Goal: Task Accomplishment & Management: Use online tool/utility

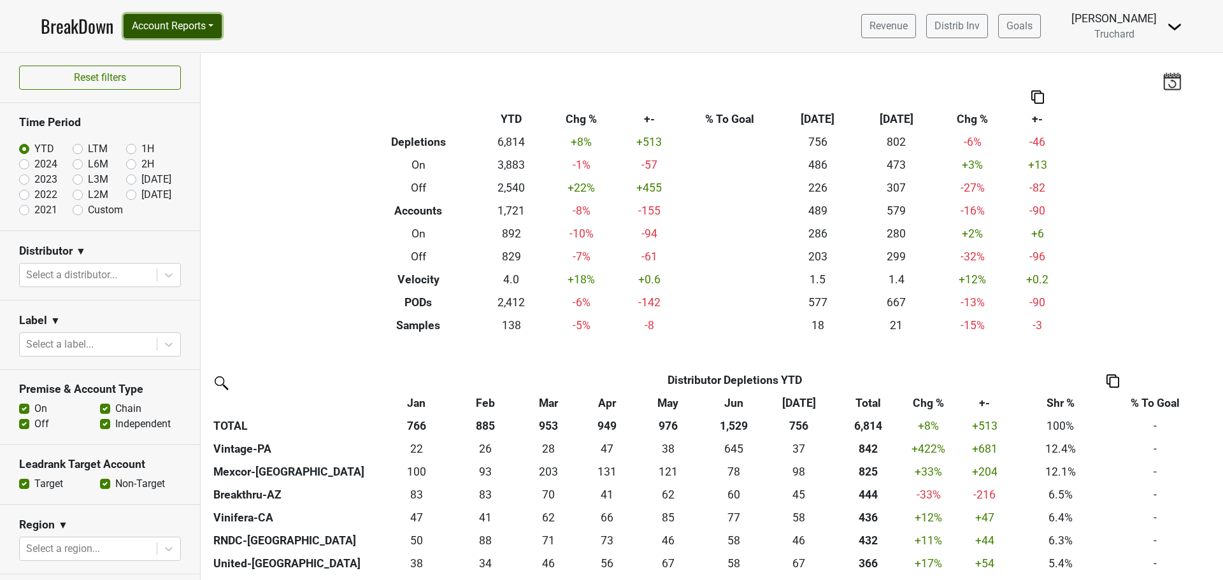
click at [145, 18] on button "Account Reports" at bounding box center [173, 26] width 98 height 24
click at [204, 55] on link "SuperRanker" at bounding box center [180, 55] width 113 height 20
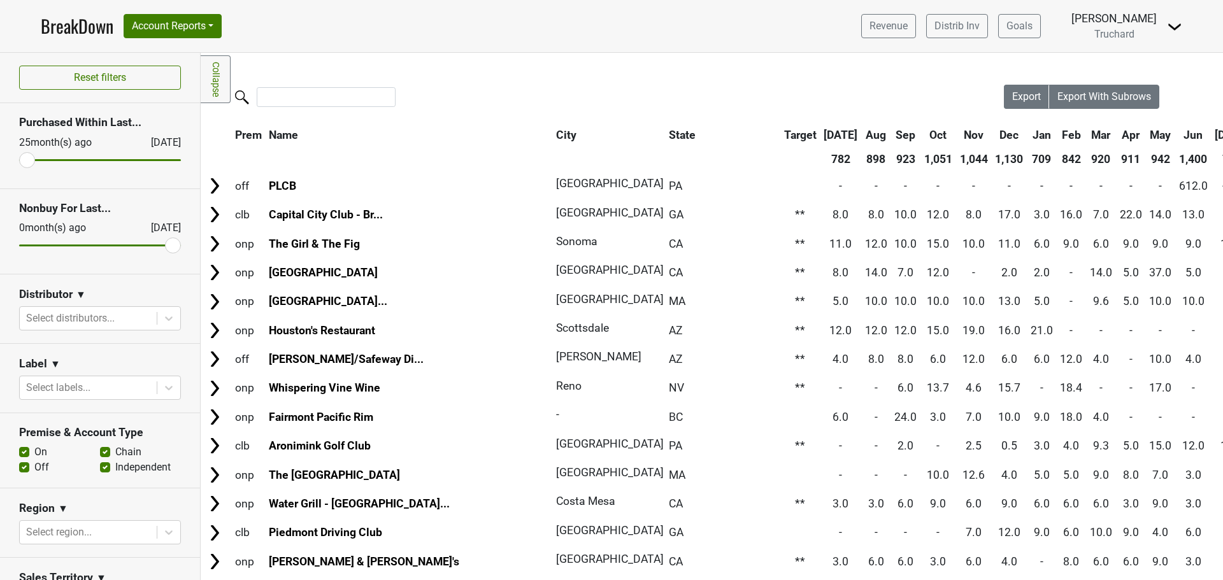
click at [820, 131] on th "[DATE]" at bounding box center [840, 135] width 40 height 23
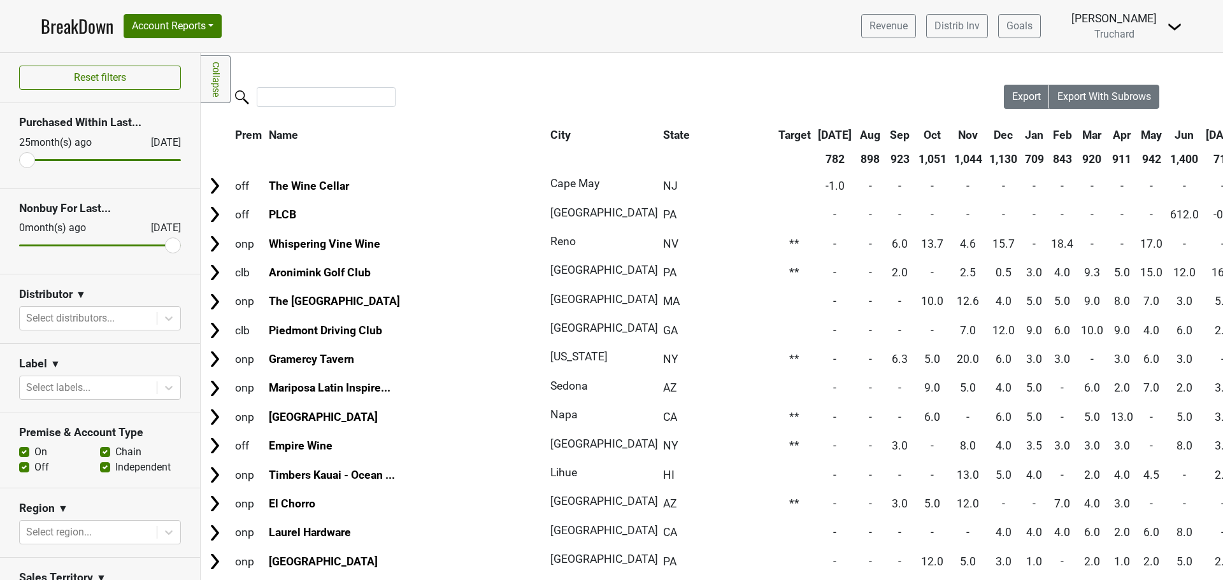
click at [814, 131] on th "[DATE]" at bounding box center [834, 135] width 40 height 23
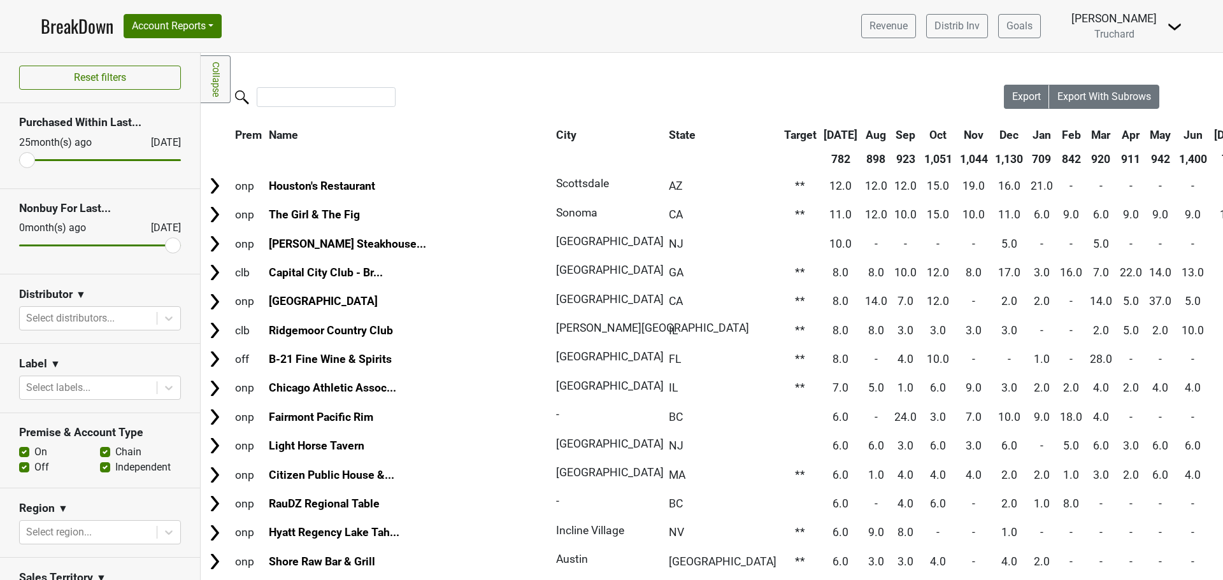
click at [665, 129] on th "State" at bounding box center [722, 135] width 114 height 23
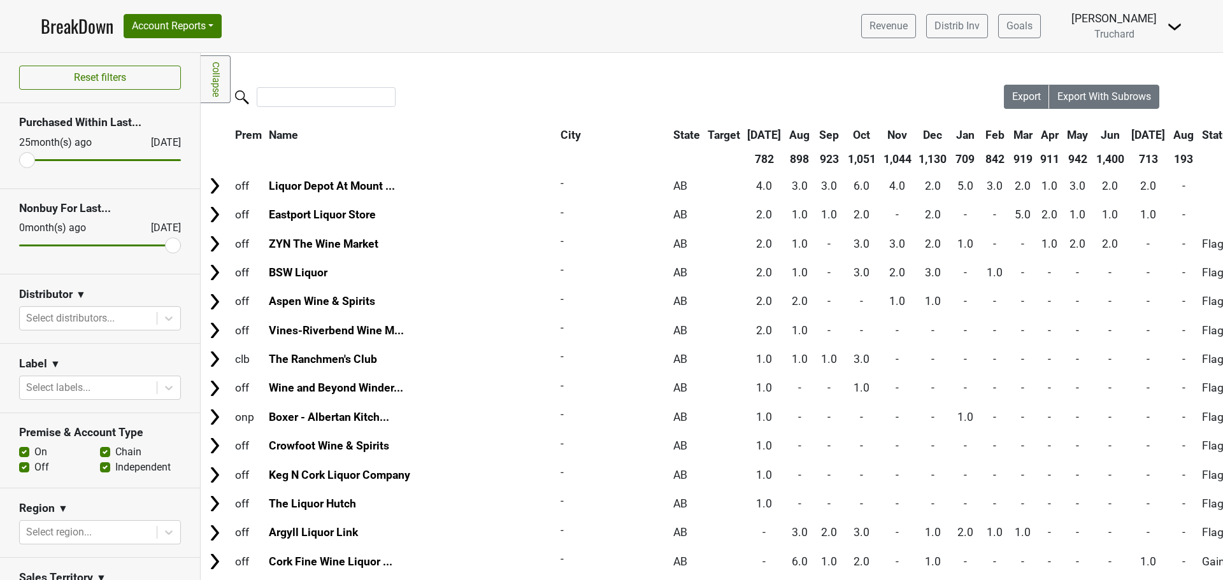
click at [670, 129] on th "State" at bounding box center [686, 135] width 33 height 23
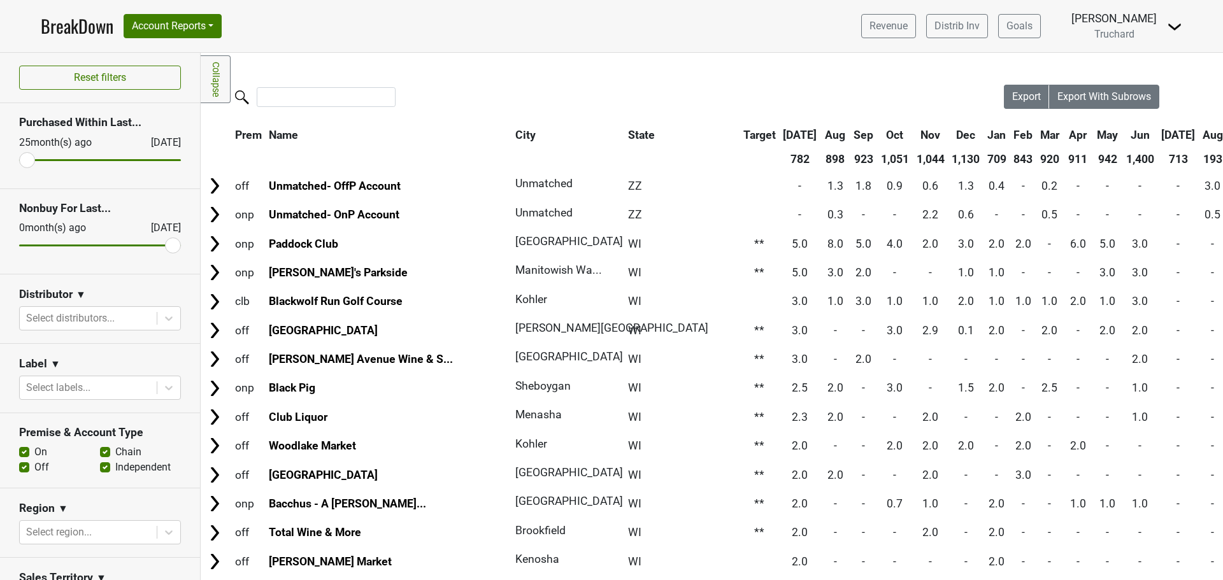
click at [625, 129] on th "State" at bounding box center [682, 135] width 114 height 23
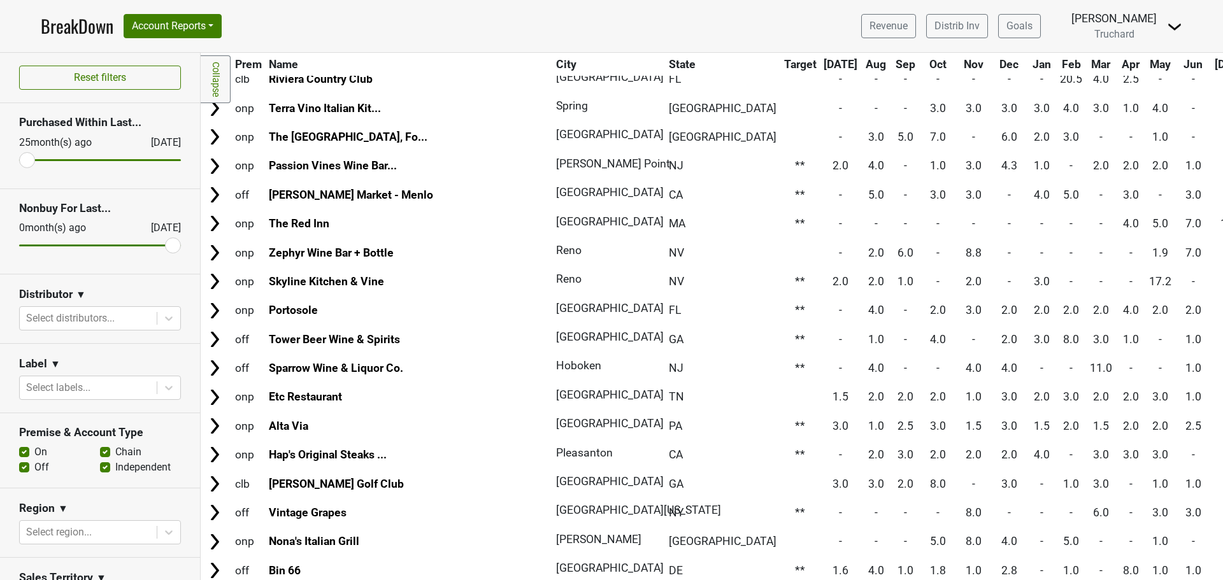
scroll to position [1401, 0]
